Goal: Information Seeking & Learning: Learn about a topic

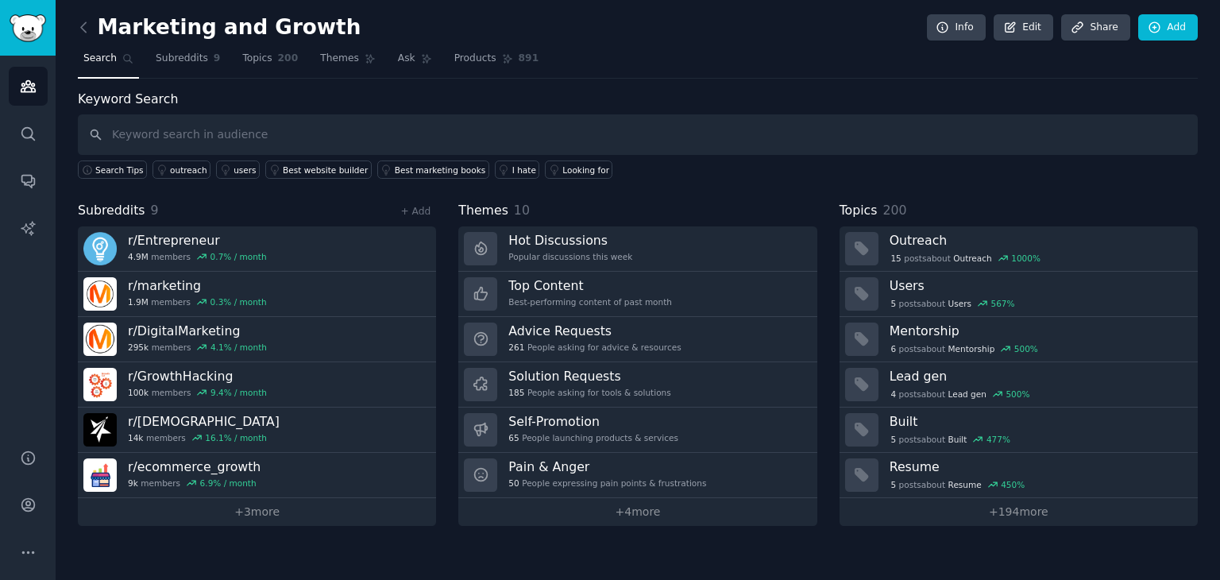
click at [680, 44] on div "Marketing and Growth Info Edit Share Add" at bounding box center [638, 30] width 1120 height 33
click at [703, 75] on nav "Search Subreddits 9 Topics 200 Themes Ask Products 891" at bounding box center [638, 62] width 1120 height 33
drag, startPoint x: 688, startPoint y: 58, endPoint x: 678, endPoint y: 60, distance: 9.7
click at [678, 60] on nav "Search Subreddits 9 Topics 200 Themes Ask Products 891" at bounding box center [638, 62] width 1120 height 33
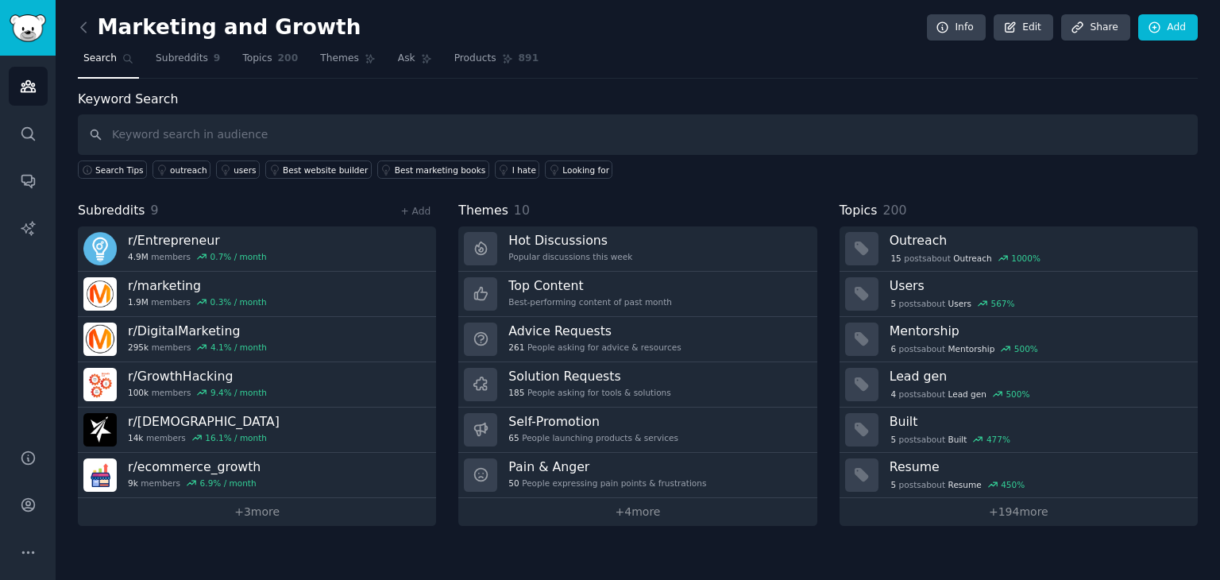
click at [674, 80] on div "Marketing and Growth Info Edit Share Add Search Subreddits 9 Topics 200 Themes …" at bounding box center [638, 274] width 1120 height 504
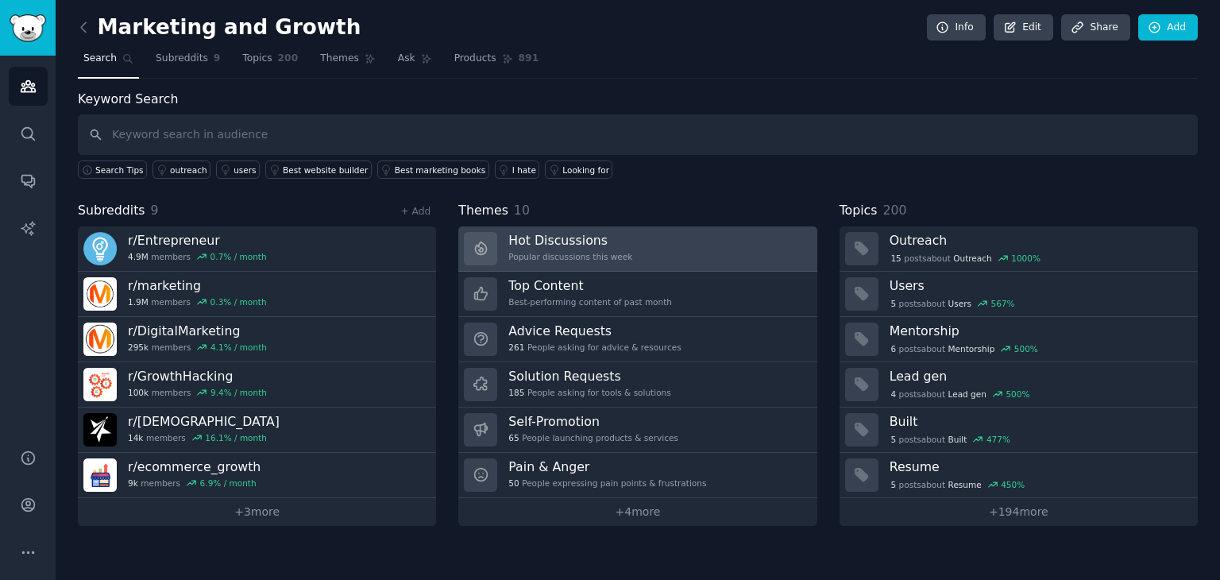
click at [623, 245] on link "Hot Discussions Popular discussions this week" at bounding box center [637, 248] width 358 height 45
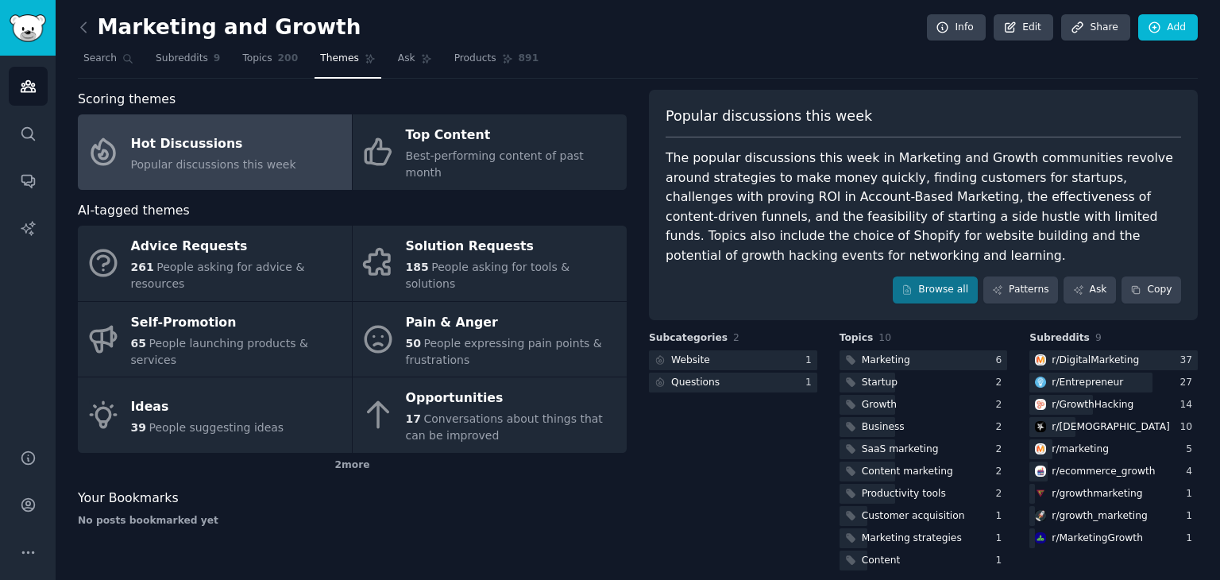
click at [911, 122] on div "Popular discussions this week" at bounding box center [924, 122] width 516 height 32
click at [913, 123] on div "Popular discussions this week" at bounding box center [924, 122] width 516 height 32
click at [930, 122] on div "Popular discussions this week" at bounding box center [924, 122] width 516 height 32
click at [937, 276] on link "Browse all" at bounding box center [935, 289] width 85 height 27
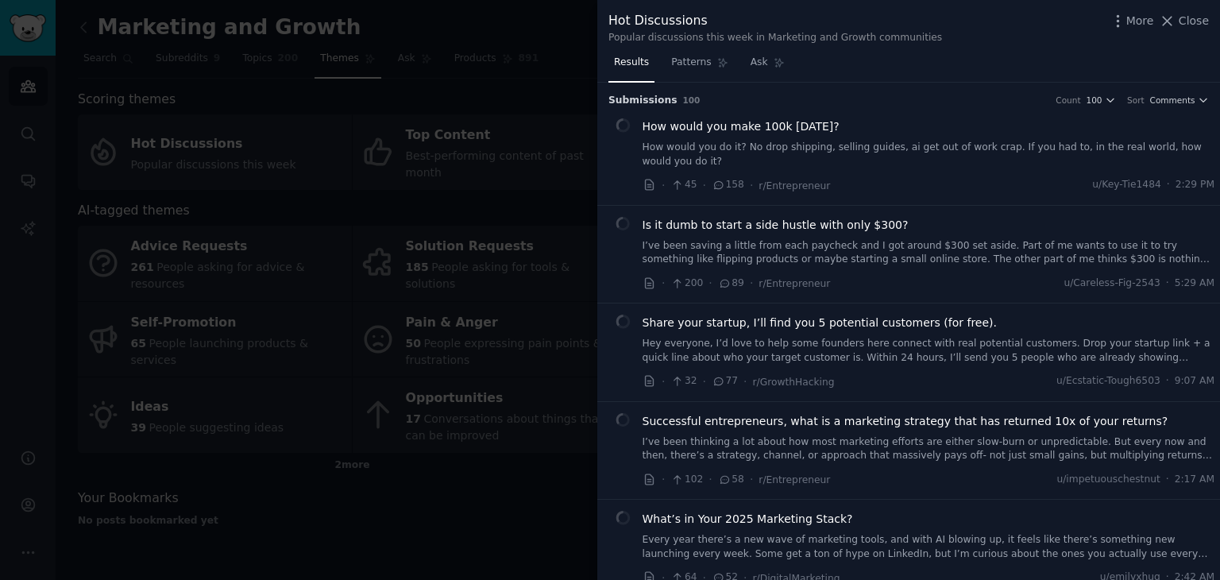
click at [981, 41] on div "Hot Discussions Popular discussions this week in Marketing and Growth communiti…" at bounding box center [909, 27] width 601 height 33
click at [988, 50] on div "Results Patterns Ask" at bounding box center [908, 66] width 623 height 33
click at [1024, 56] on div "Results Patterns Ask" at bounding box center [908, 66] width 623 height 33
click at [953, 385] on div "· 32 · 77 · r/GrowthHacking u/Ecstatic-Tough6503 · 9:07 AM" at bounding box center [929, 381] width 573 height 17
click at [958, 380] on div "· 32 · 77 · r/GrowthHacking u/Ecstatic-Tough6503 · 9:07 AM" at bounding box center [929, 381] width 573 height 17
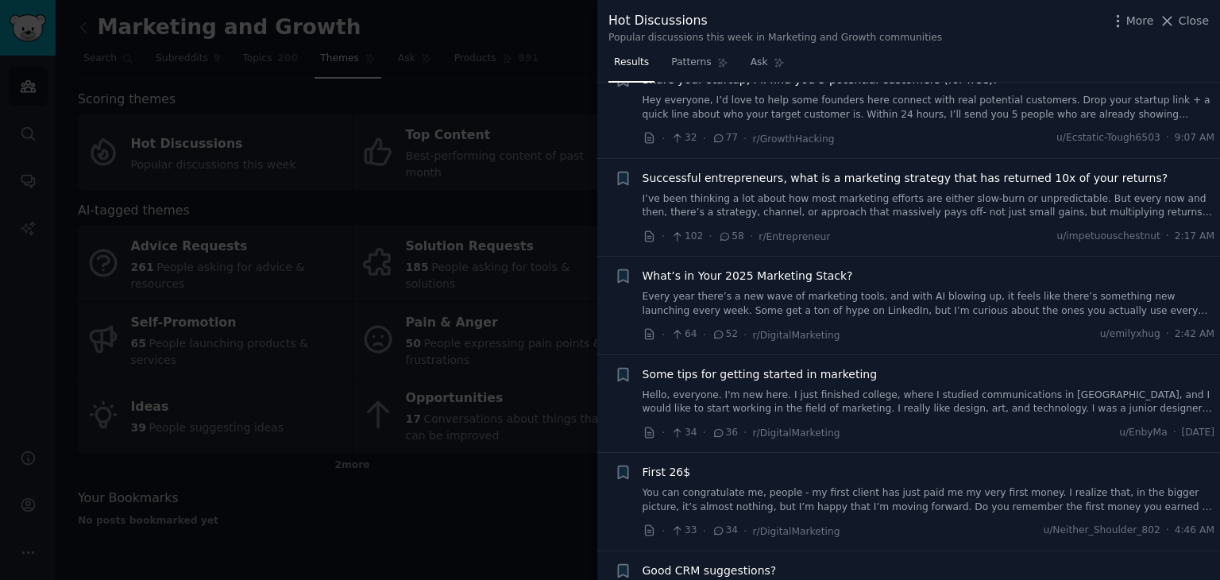
scroll to position [244, 0]
click at [648, 333] on icon at bounding box center [650, 334] width 14 height 14
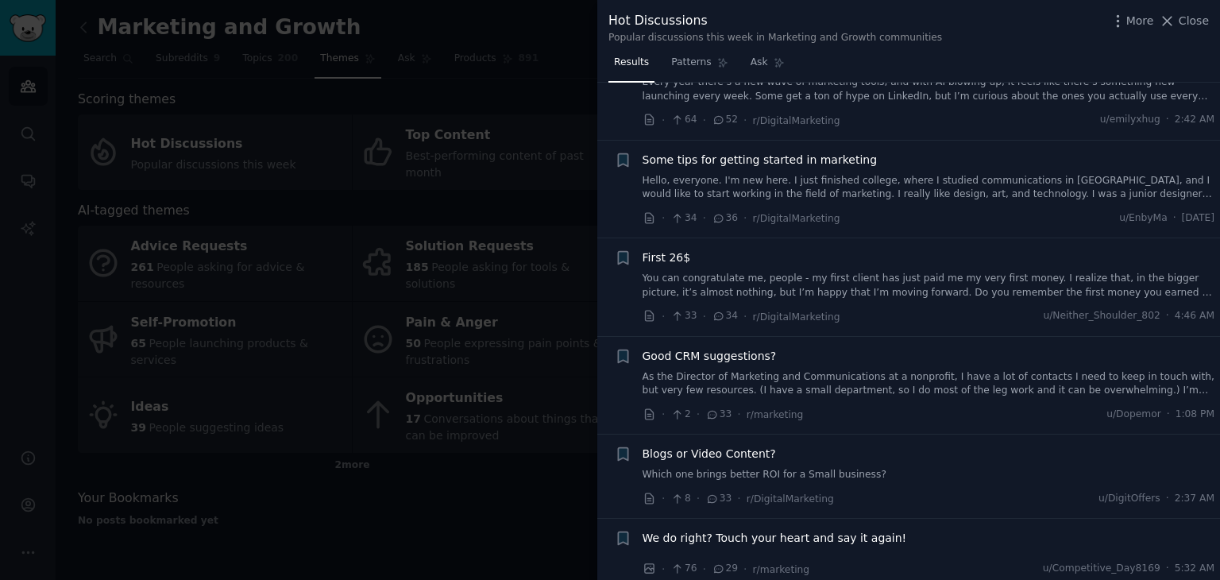
scroll to position [459, 0]
click at [652, 417] on icon at bounding box center [650, 413] width 14 height 14
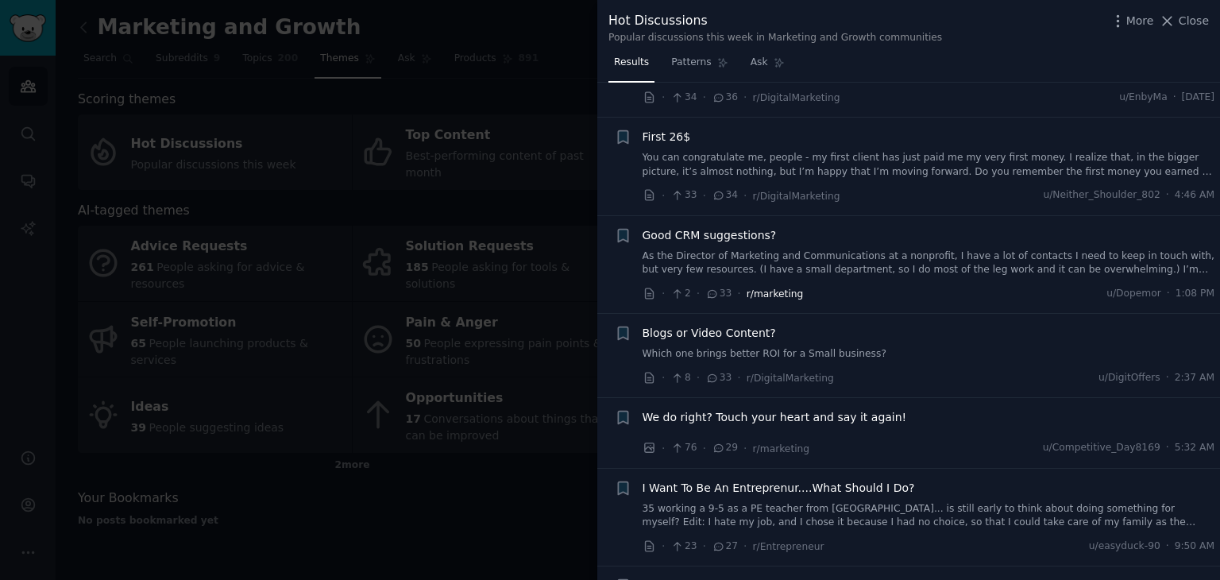
scroll to position [583, 0]
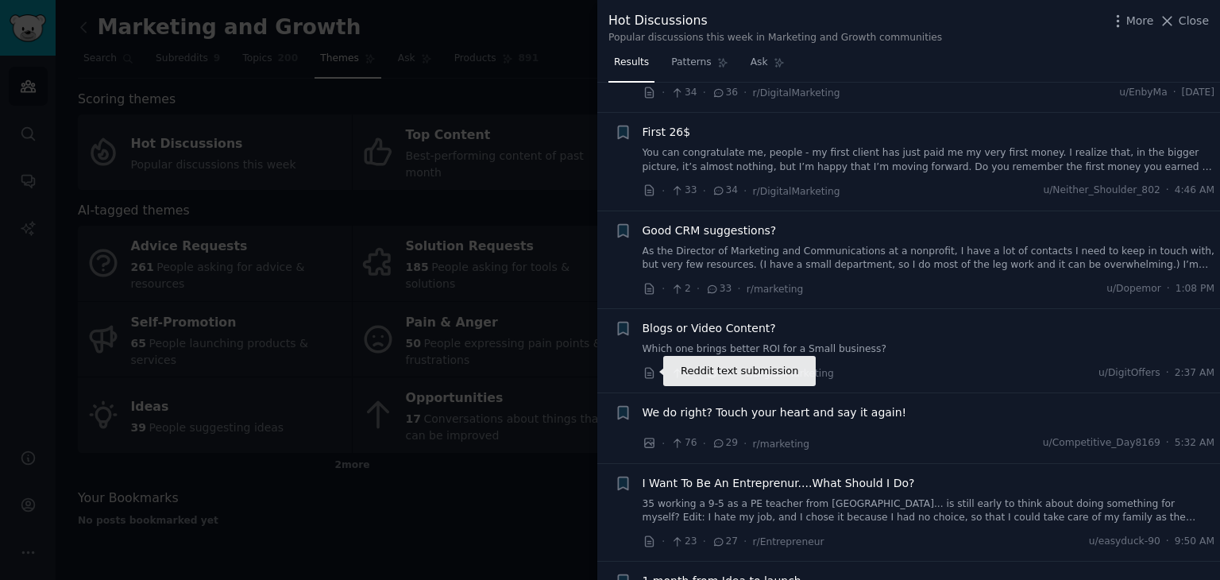
click at [648, 370] on icon at bounding box center [649, 373] width 8 height 10
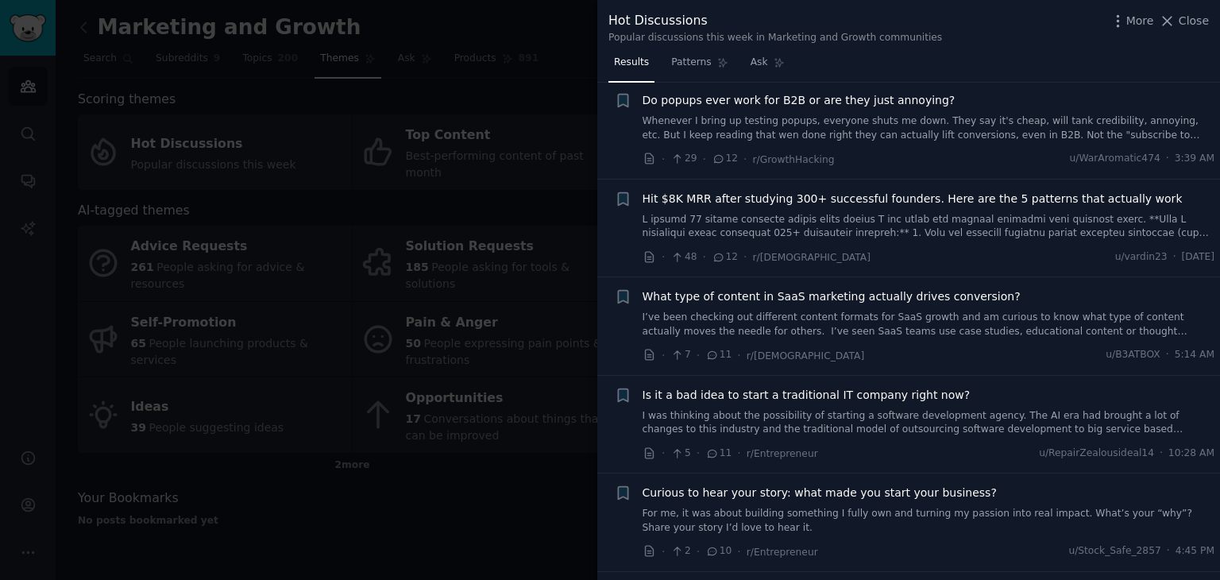
scroll to position [1737, 0]
click at [647, 354] on icon at bounding box center [650, 354] width 14 height 14
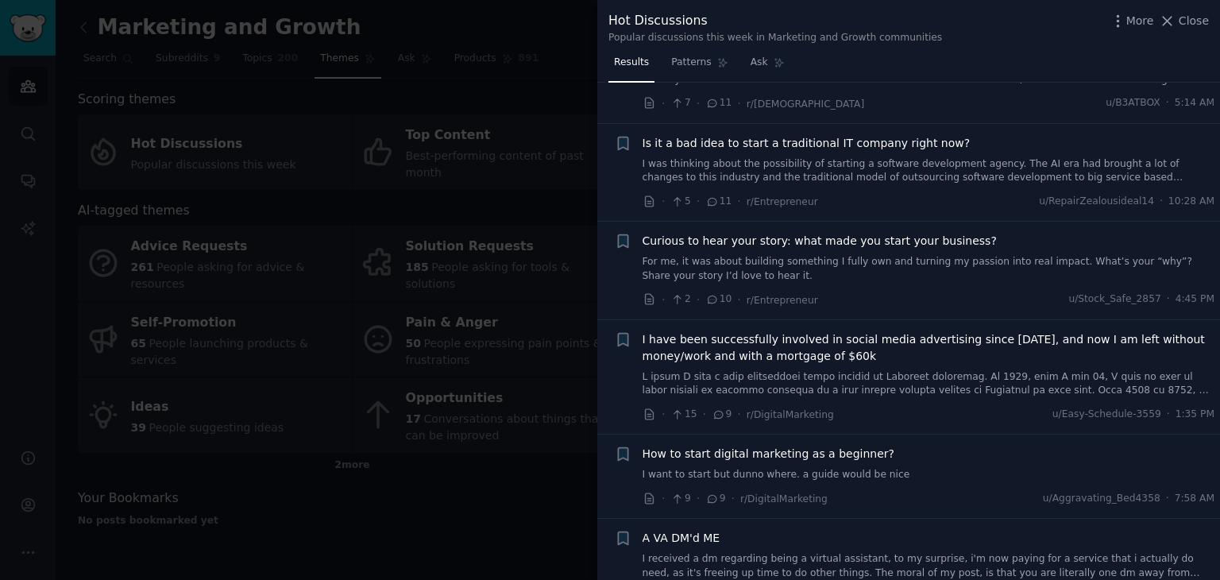
scroll to position [1989, 0]
click at [645, 297] on icon at bounding box center [649, 298] width 8 height 10
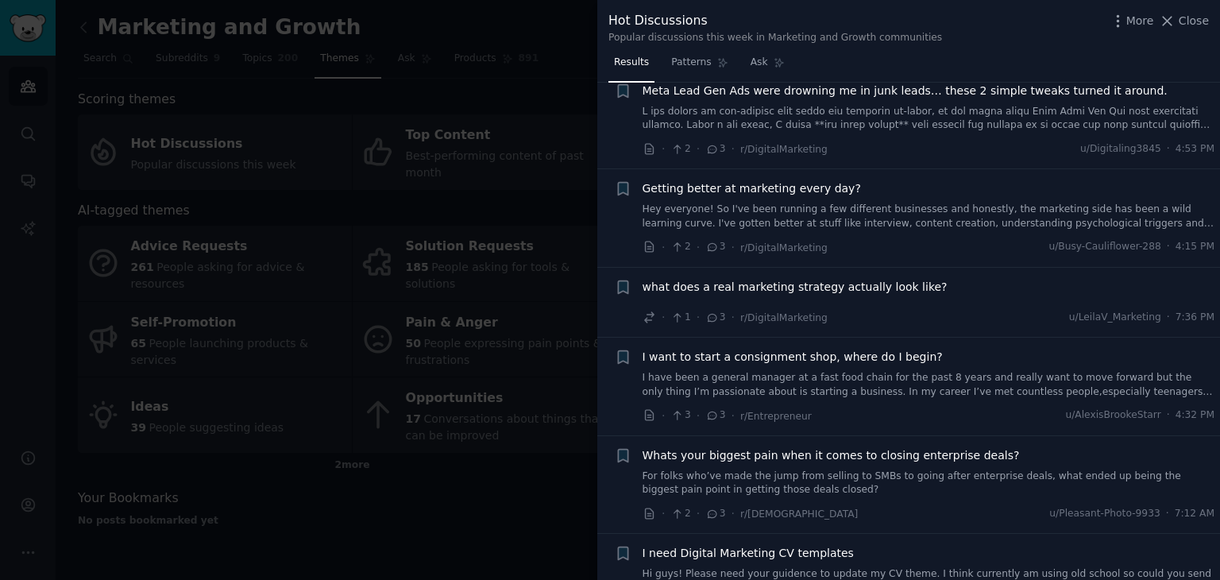
scroll to position [4077, 0]
click at [646, 314] on icon at bounding box center [649, 316] width 10 height 10
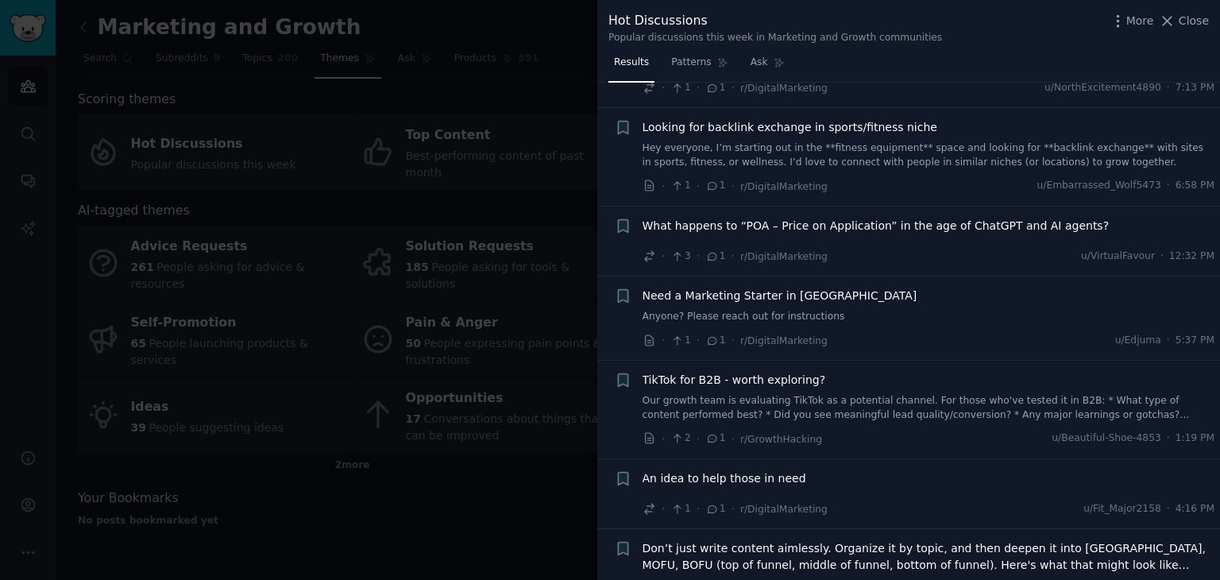
scroll to position [6807, 0]
click at [651, 431] on icon at bounding box center [650, 438] width 14 height 14
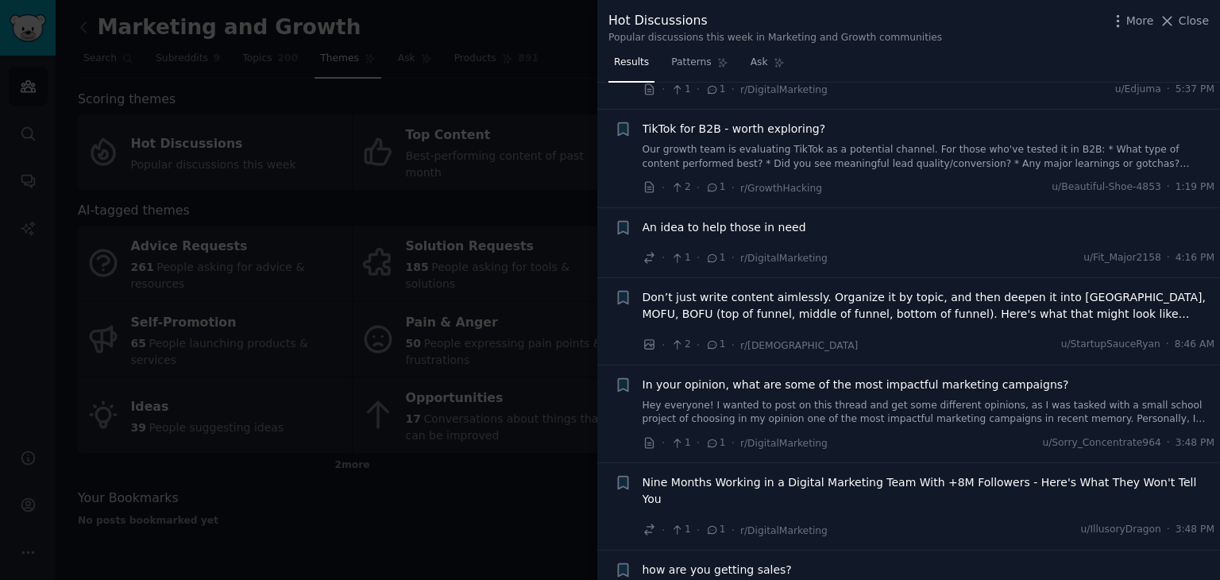
scroll to position [7074, 0]
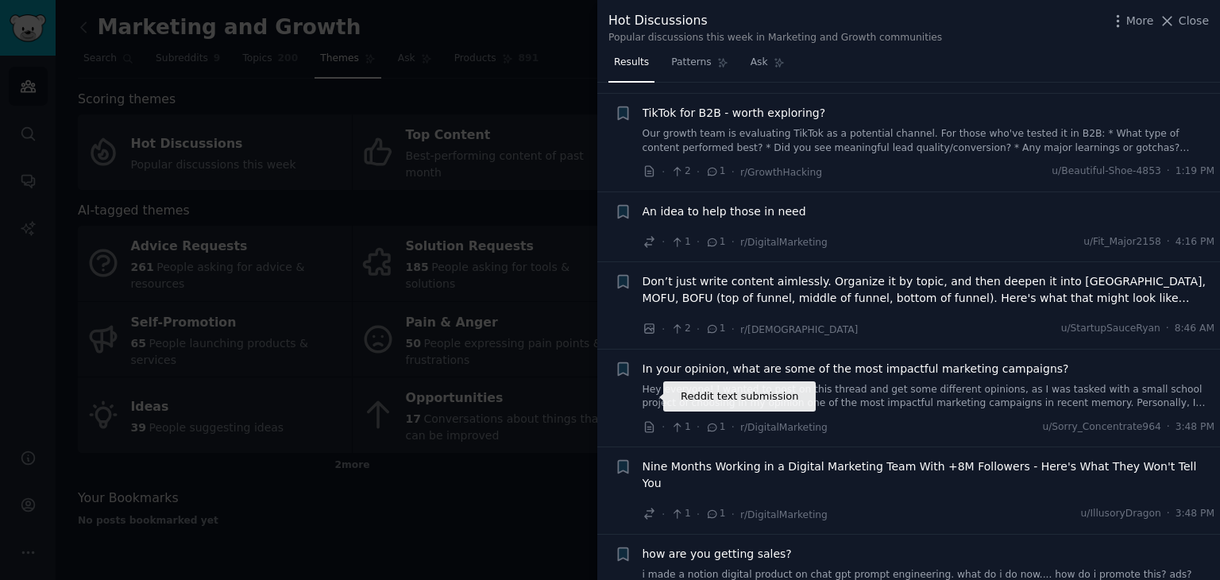
click at [652, 420] on icon at bounding box center [650, 427] width 14 height 14
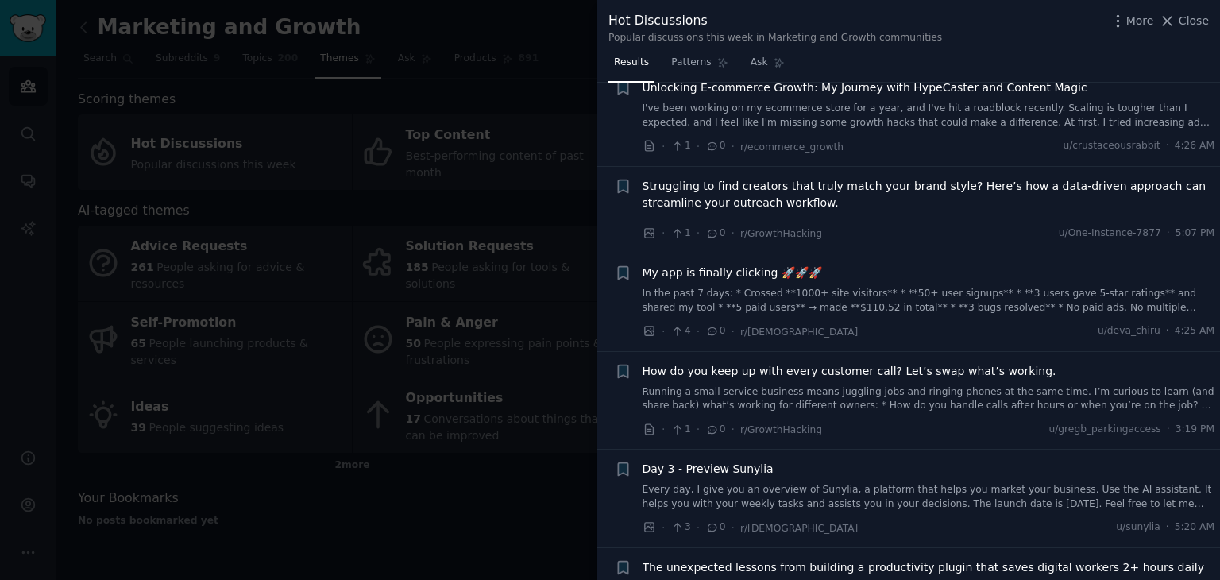
scroll to position [8891, 0]
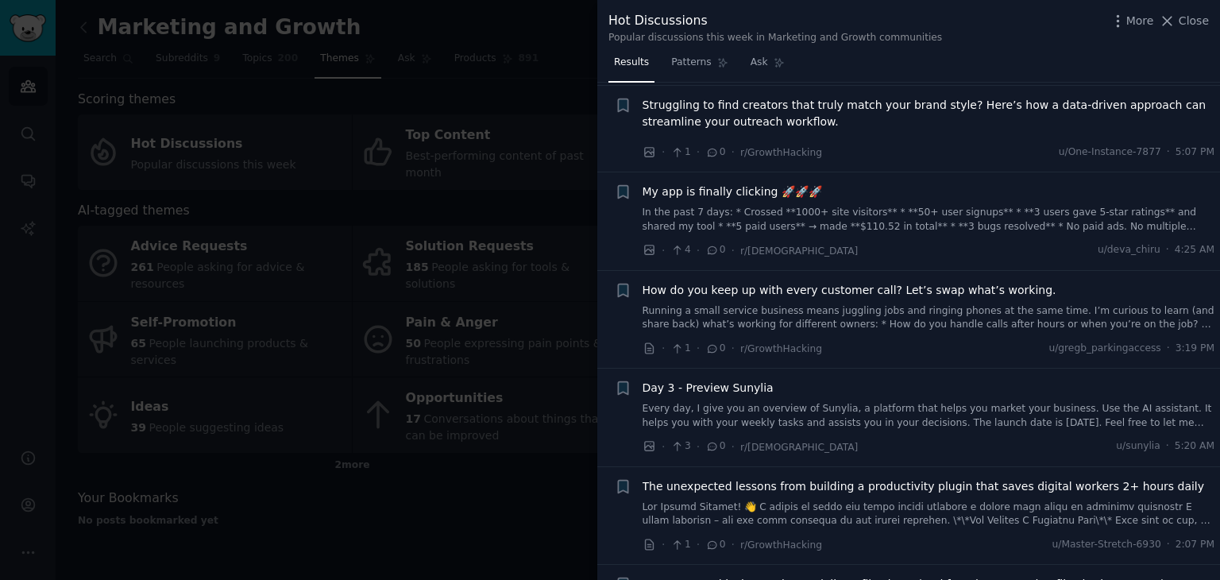
click at [426, 493] on div at bounding box center [610, 290] width 1220 height 580
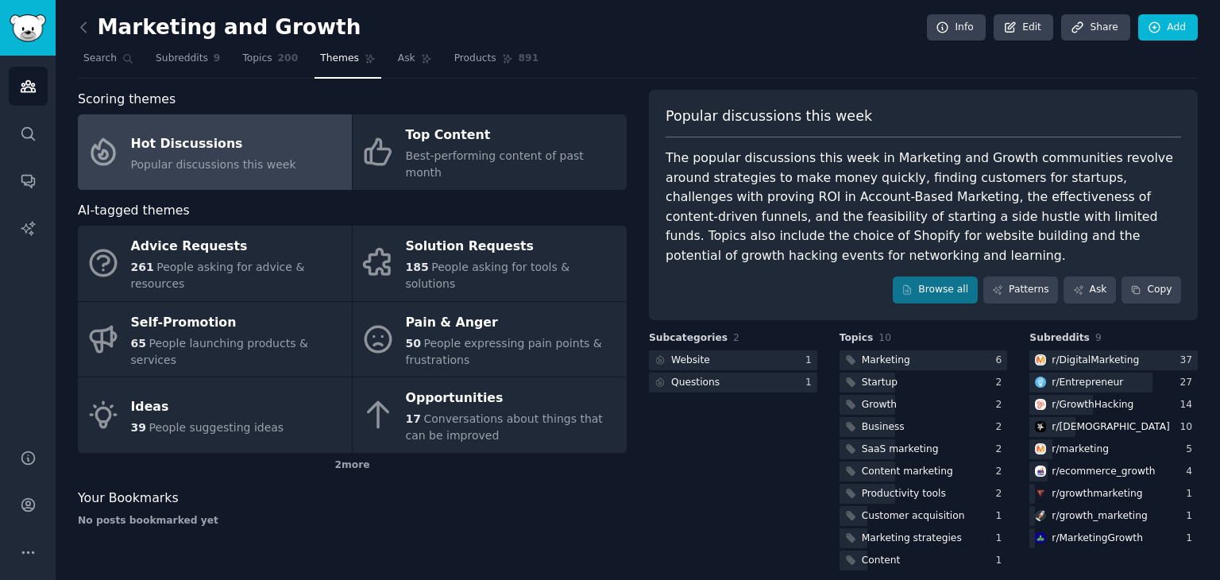
drag, startPoint x: 912, startPoint y: 48, endPoint x: 914, endPoint y: 61, distance: 12.9
click at [914, 61] on nav "Search Subreddits 9 Topics 200 Themes Ask Products 891" at bounding box center [638, 62] width 1120 height 33
